Goal: Task Accomplishment & Management: Use online tool/utility

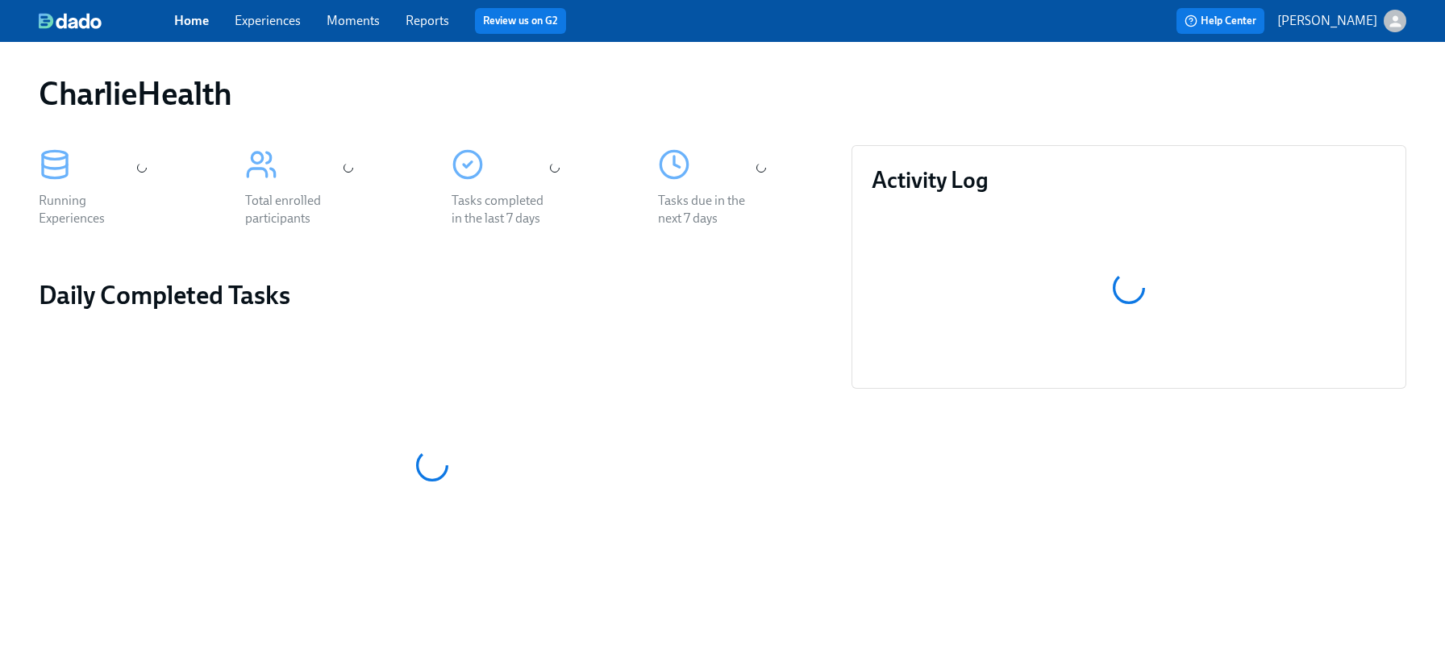
click at [278, 27] on link "Experiences" at bounding box center [268, 20] width 66 height 15
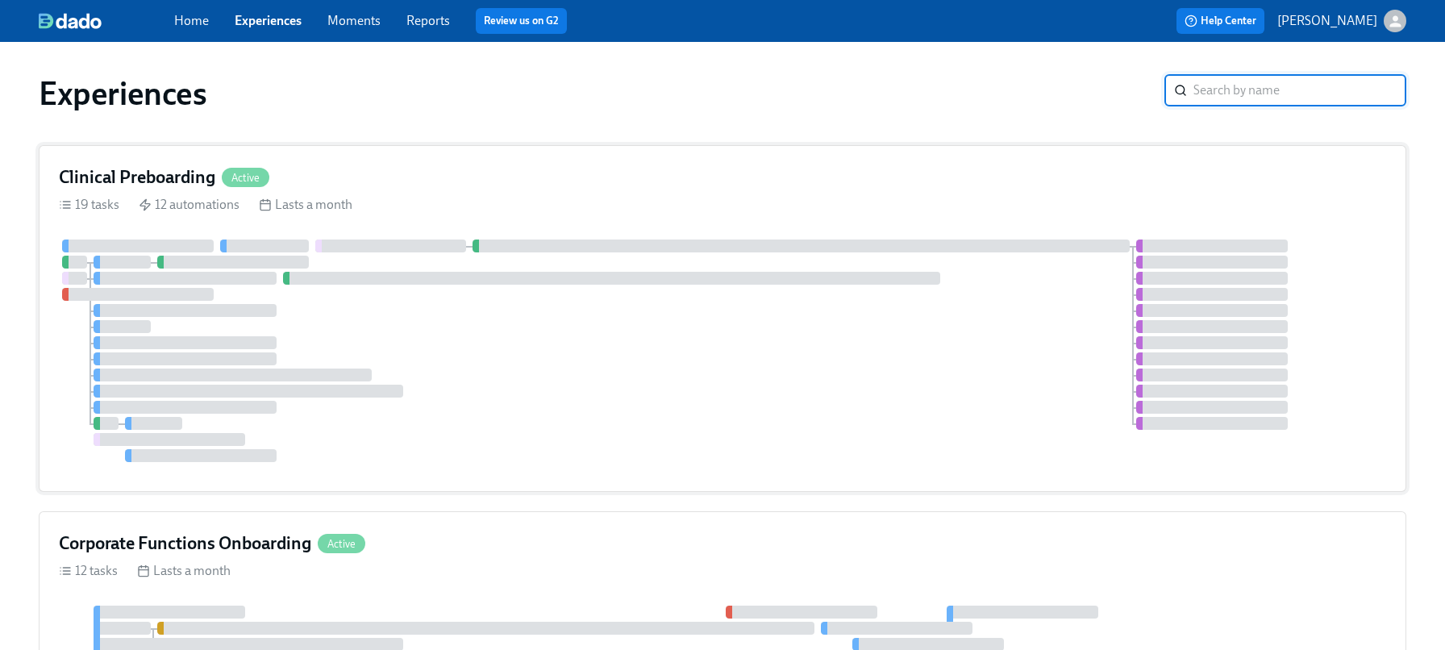
scroll to position [10, 0]
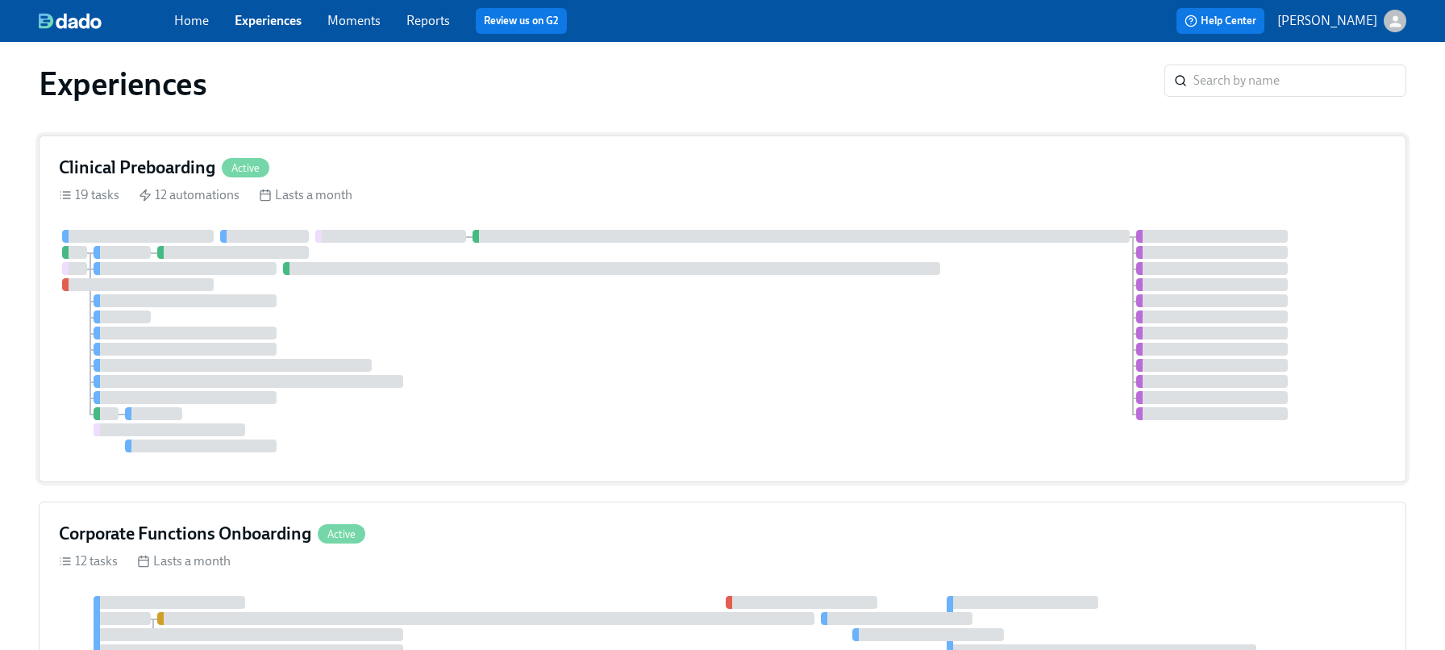
click at [999, 185] on div "Clinical Preboarding Active 19 tasks 12 automations Lasts a month" at bounding box center [723, 308] width 1368 height 347
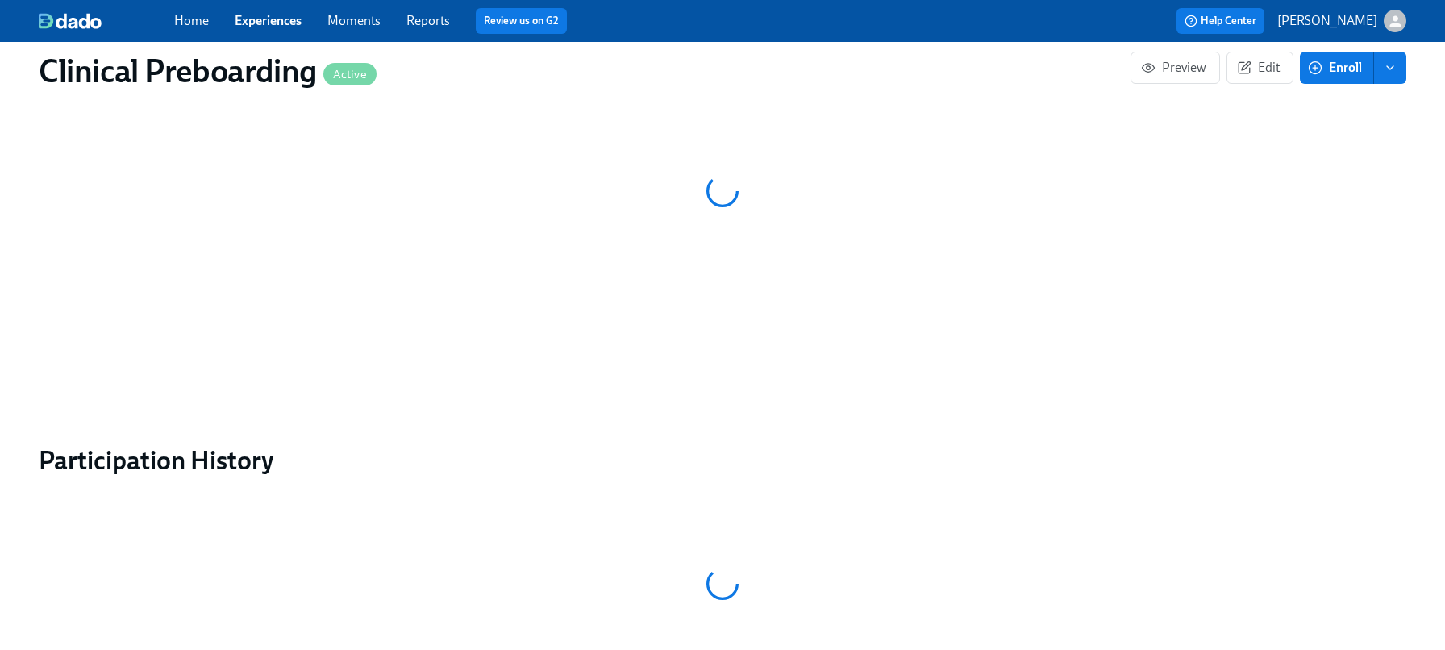
scroll to position [1711, 0]
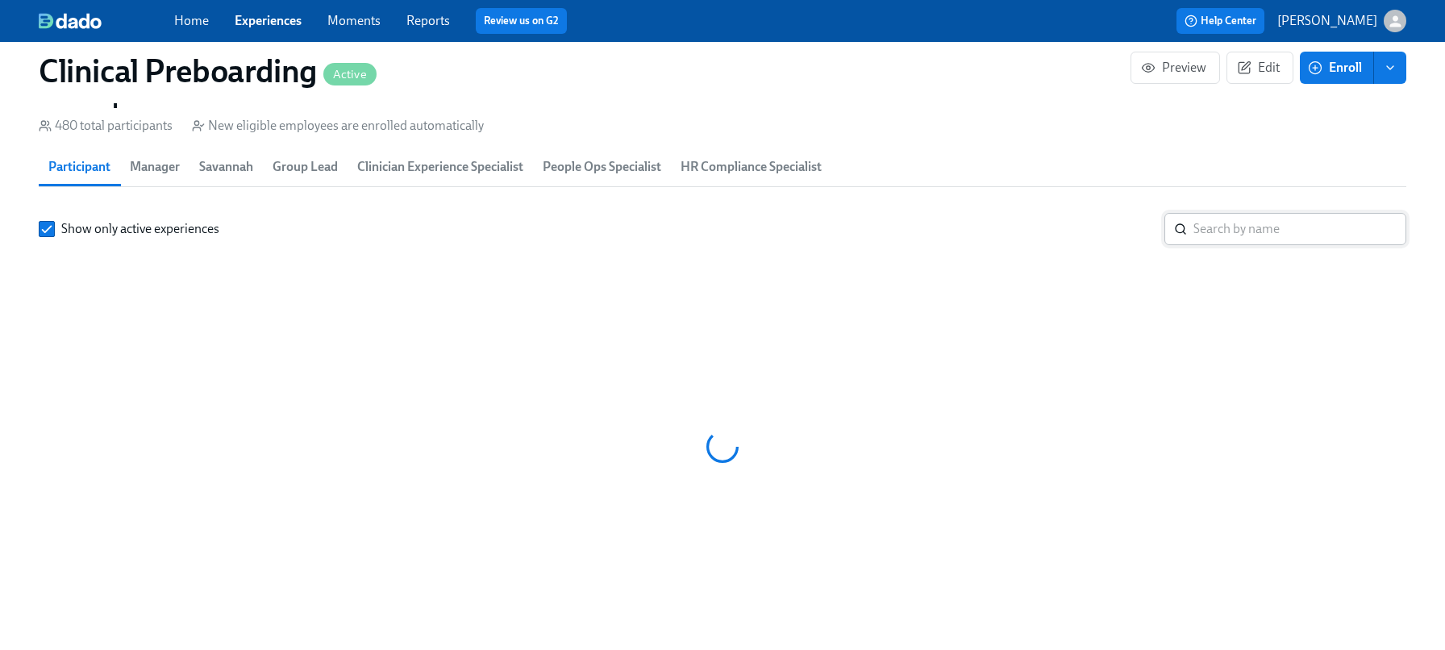
click at [1272, 245] on input "search" at bounding box center [1299, 229] width 213 height 32
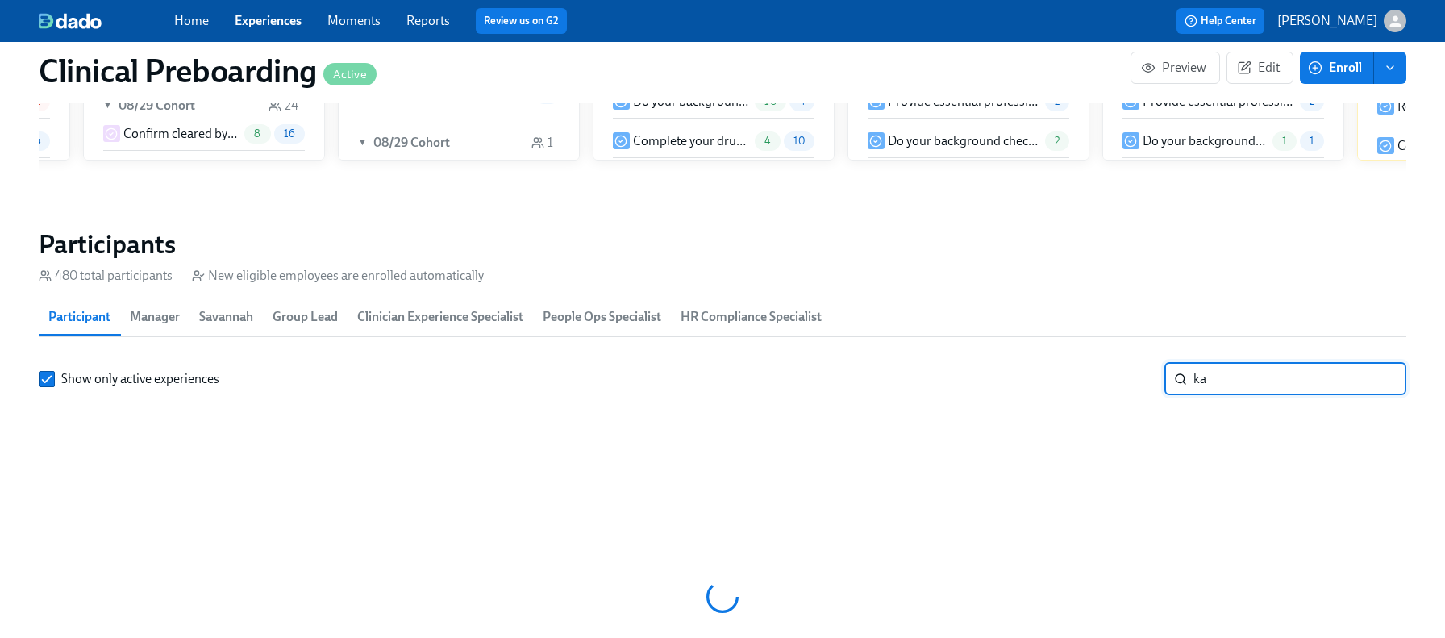
scroll to position [0, 19613]
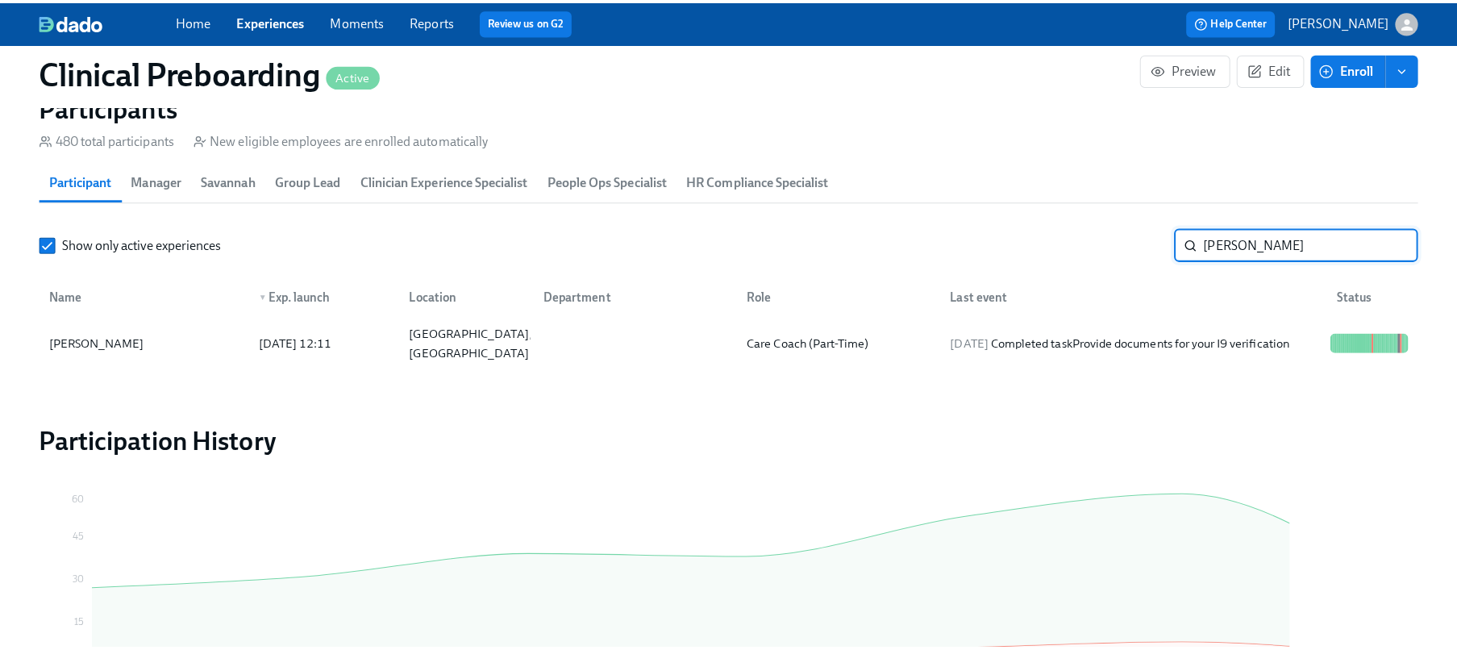
scroll to position [1842, 0]
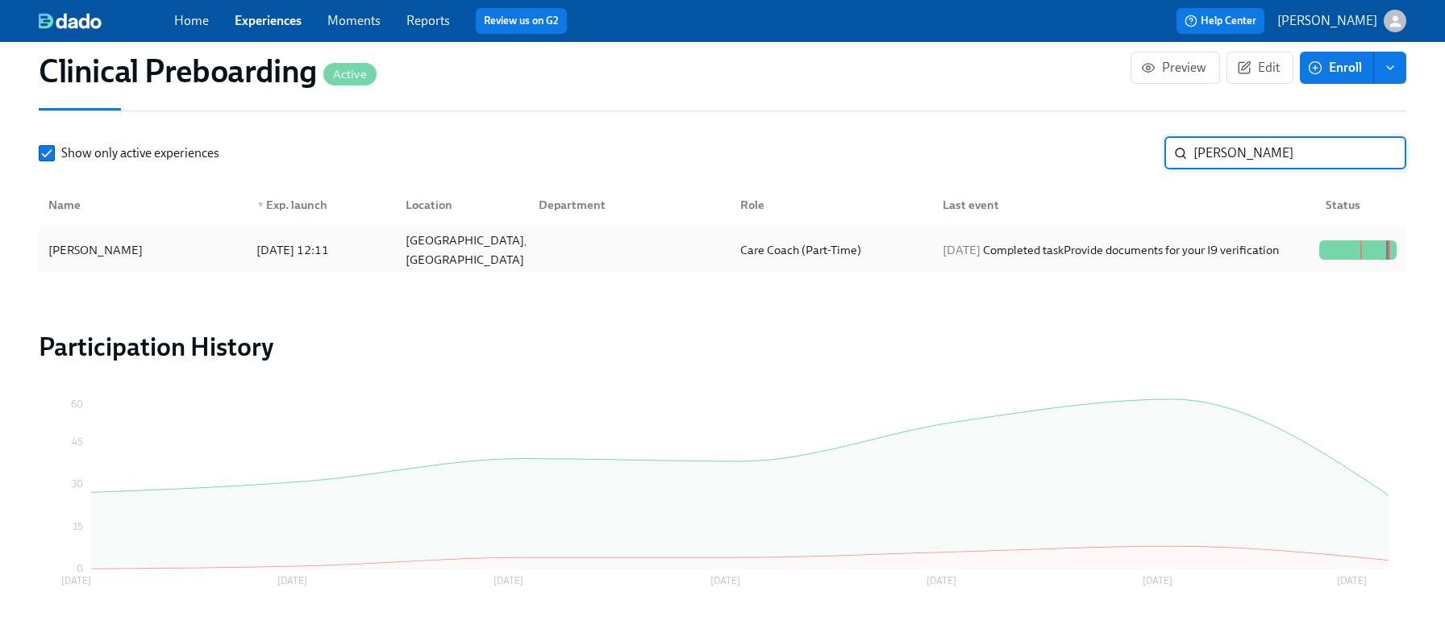
type input "[PERSON_NAME]"
click at [1365, 227] on div "[PERSON_NAME] [DATE] 12:11 [GEOGRAPHIC_DATA], CT Care Coach (Part-Time) [DATE] …" at bounding box center [723, 249] width 1368 height 45
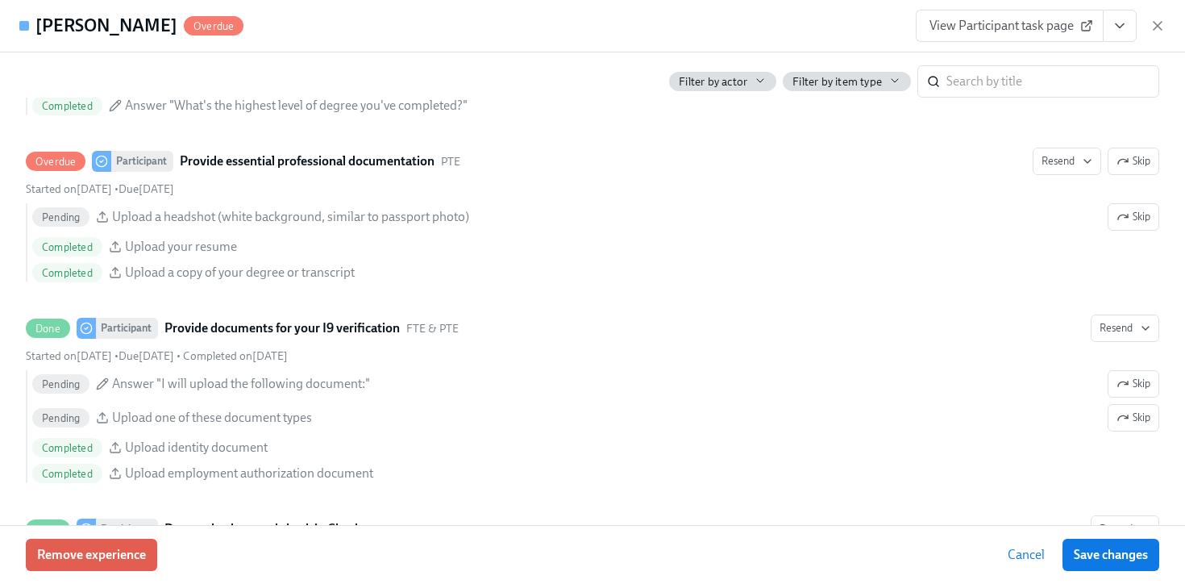
scroll to position [0, 20205]
